Goal: Book appointment/travel/reservation

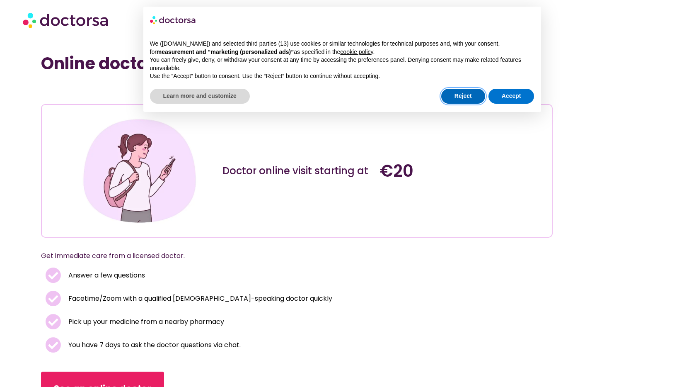
click at [462, 98] on button "Reject" at bounding box center [463, 96] width 44 height 15
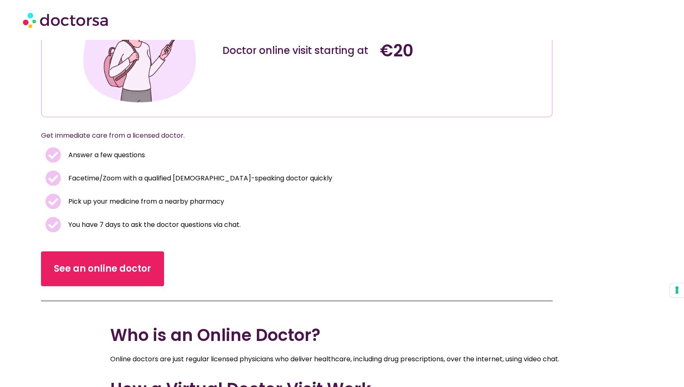
scroll to position [166, 0]
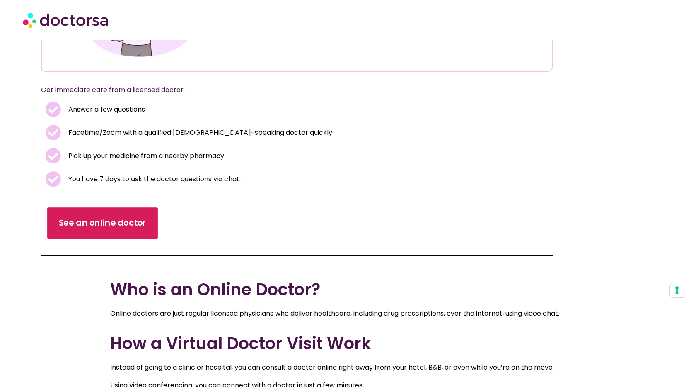
click at [111, 223] on span "See an online doctor" at bounding box center [103, 223] width 88 height 12
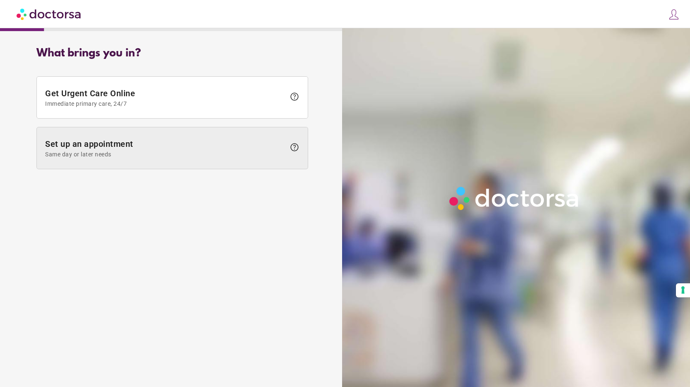
click at [279, 146] on span "Set up an appointment Same day or later needs" at bounding box center [165, 148] width 240 height 19
